Goal: Task Accomplishment & Management: Use online tool/utility

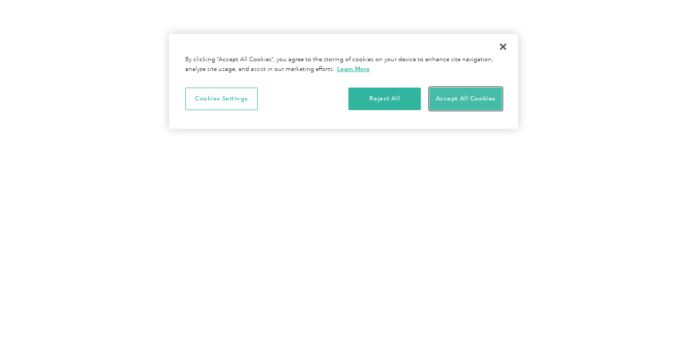
click at [459, 98] on button "Accept All Cookies" at bounding box center [465, 98] width 72 height 23
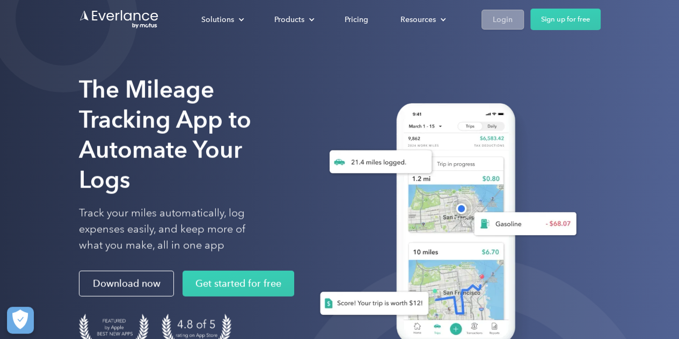
click at [509, 19] on div "Login" at bounding box center [503, 19] width 20 height 13
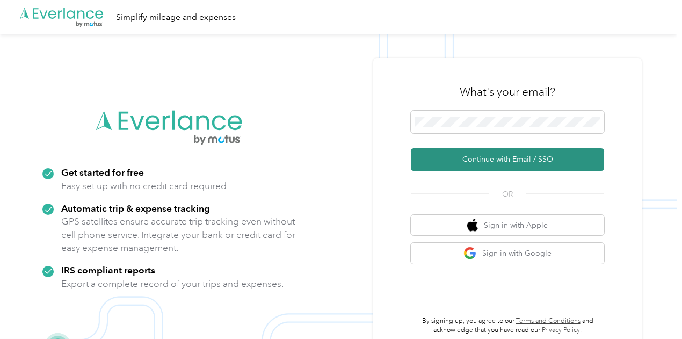
click at [517, 153] on button "Continue with Email / SSO" at bounding box center [507, 159] width 193 height 23
click at [495, 157] on button "Continue with Email / SSO" at bounding box center [507, 159] width 193 height 23
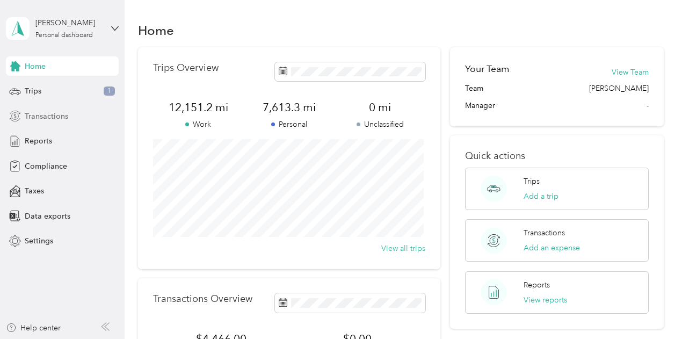
click at [58, 112] on span "Transactions" at bounding box center [46, 116] width 43 height 11
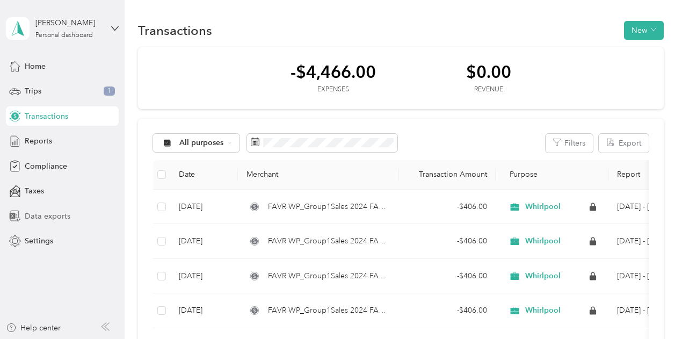
click at [47, 215] on span "Data exports" at bounding box center [48, 215] width 46 height 11
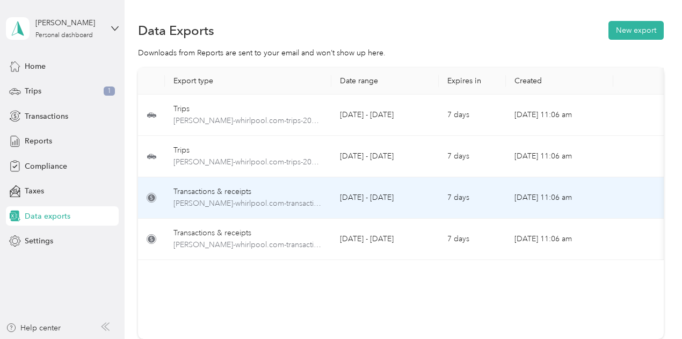
click at [232, 192] on div "Transactions & receipts" at bounding box center [247, 192] width 149 height 12
click at [258, 213] on td "Transactions & receipts james_aultman-whirlpool.com-transactions-2025-09-01-202…" at bounding box center [248, 197] width 166 height 41
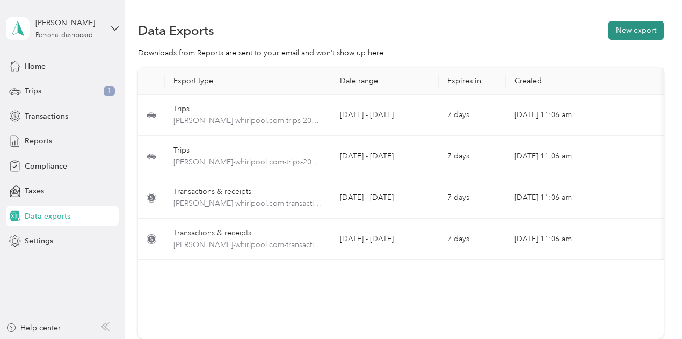
click at [631, 32] on button "New export" at bounding box center [635, 30] width 55 height 19
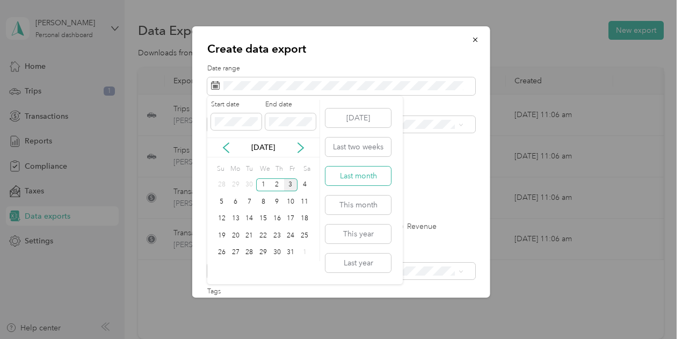
click at [362, 181] on button "Last month" at bounding box center [357, 175] width 65 height 19
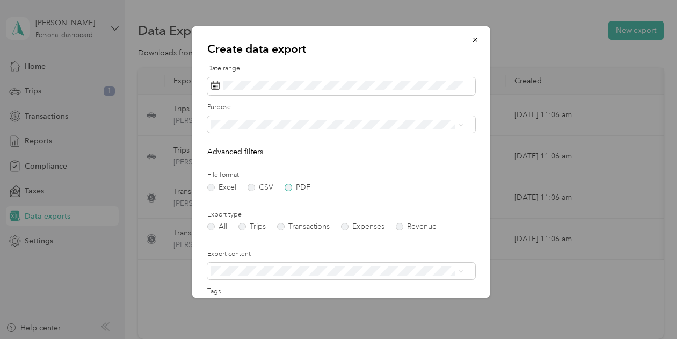
click at [288, 184] on label "PDF" at bounding box center [297, 188] width 26 height 8
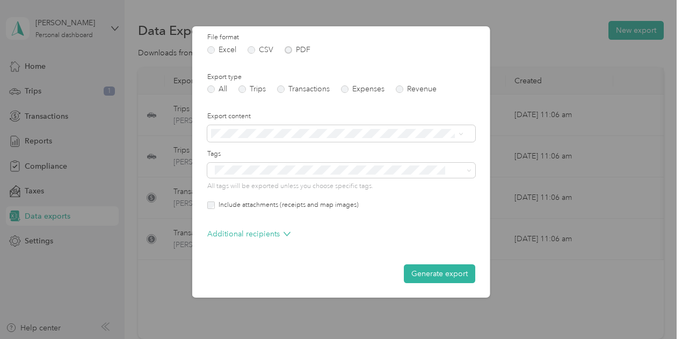
scroll to position [137, 0]
click at [430, 269] on button "Generate export" at bounding box center [439, 273] width 71 height 19
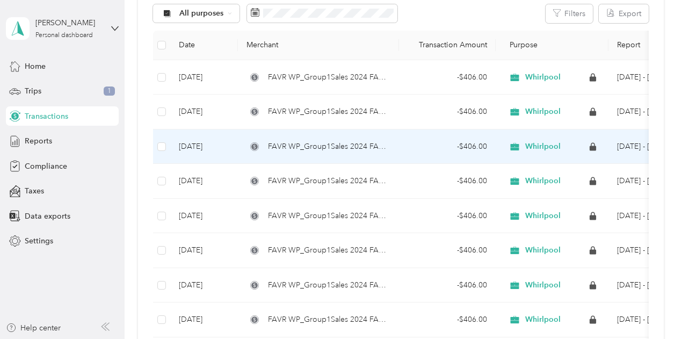
scroll to position [161, 0]
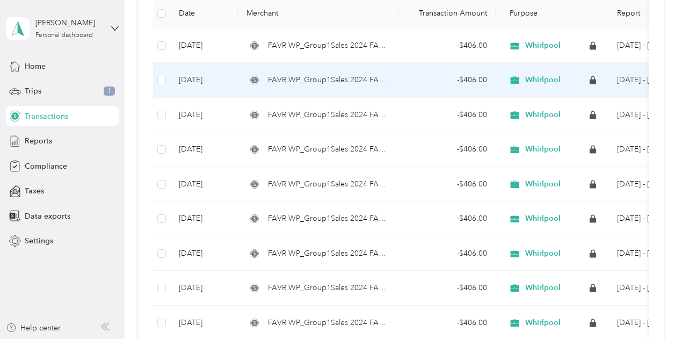
click at [537, 81] on span "Whirlpool" at bounding box center [542, 80] width 35 height 10
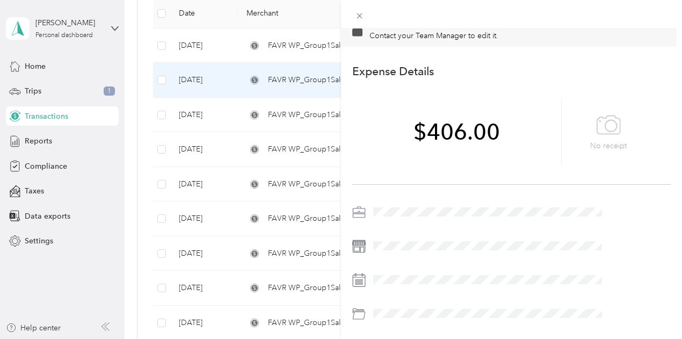
scroll to position [69, 0]
